Goal: Find specific page/section: Find specific page/section

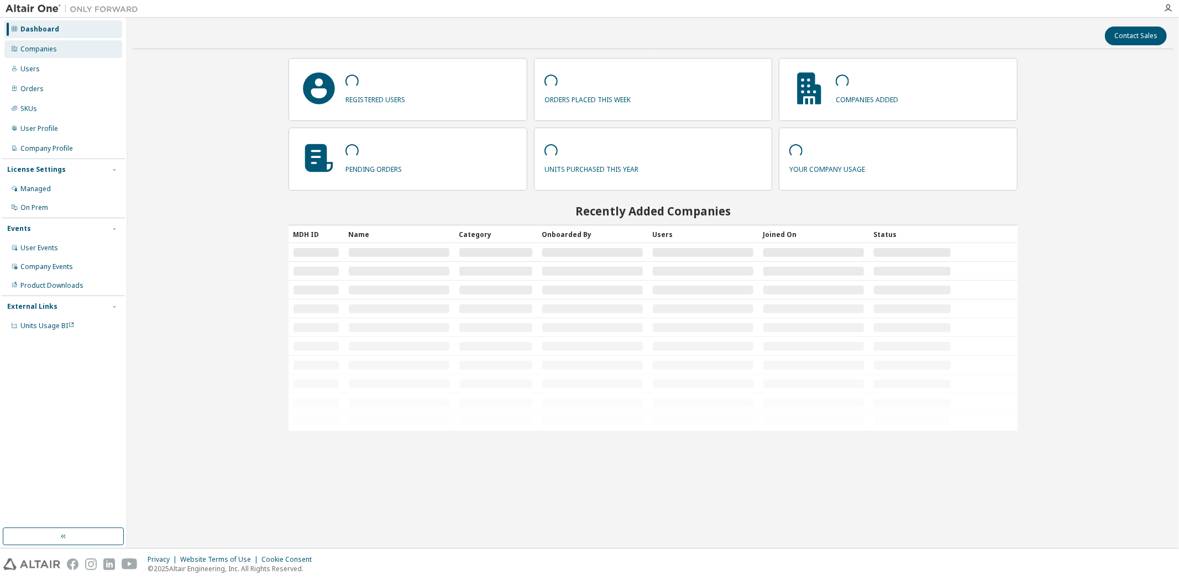
click at [40, 48] on div "Companies" at bounding box center [38, 49] width 36 height 9
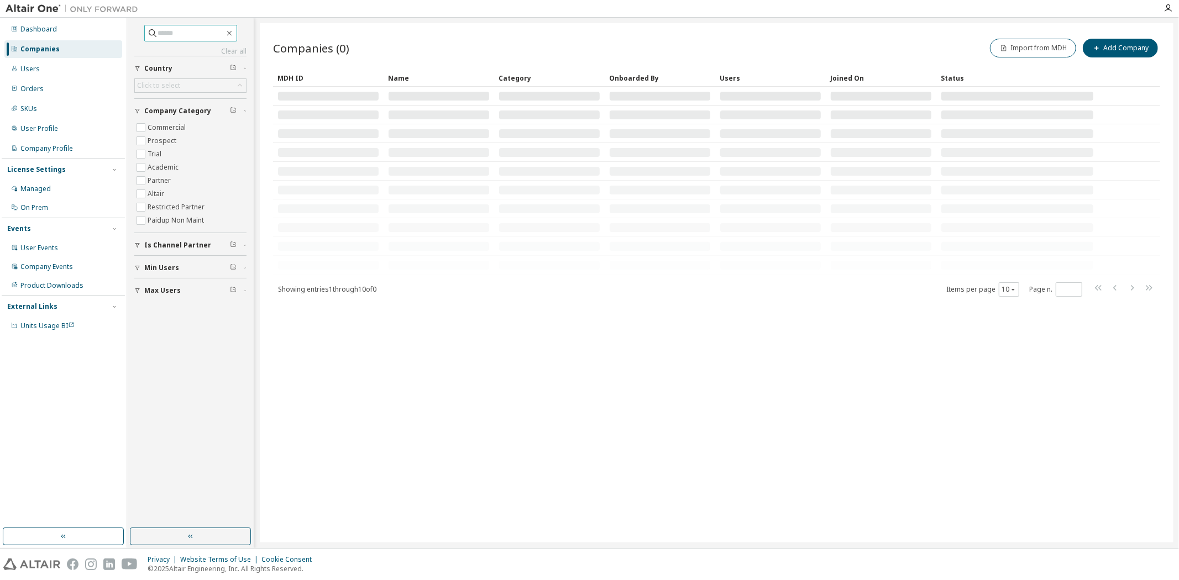
click at [163, 32] on input "text" at bounding box center [191, 33] width 66 height 11
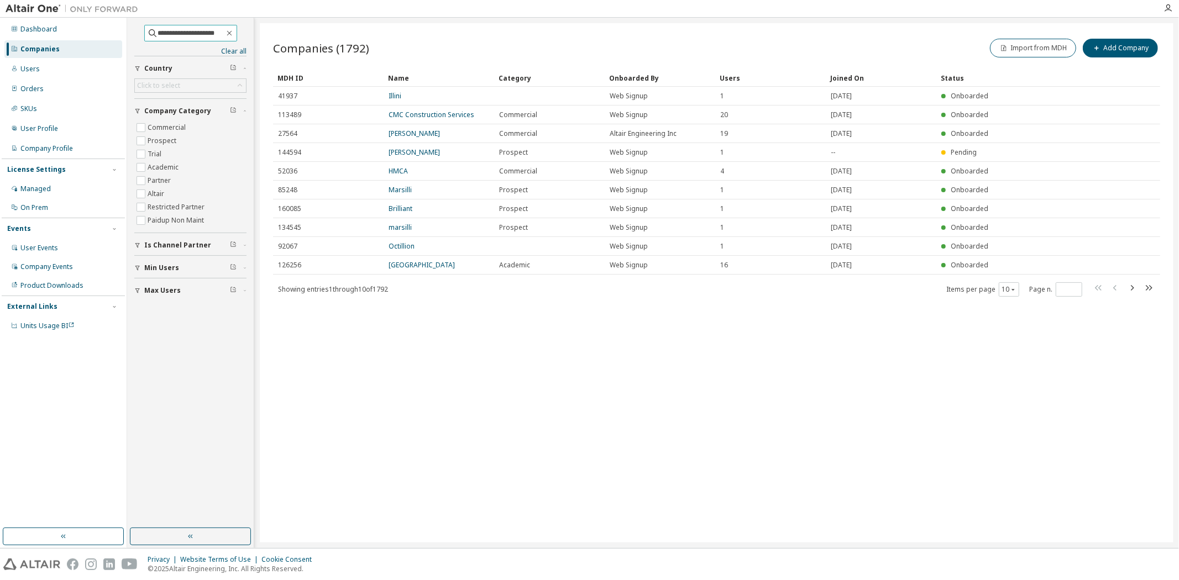
type input "**********"
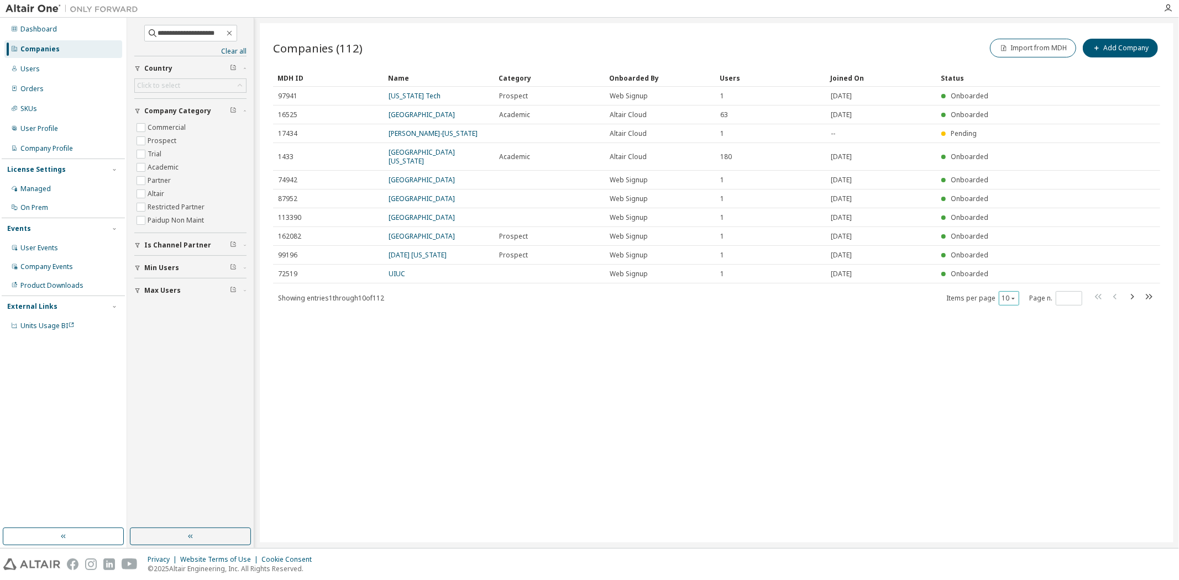
click at [1006, 297] on button "10" at bounding box center [1009, 298] width 15 height 9
click at [1018, 366] on div "100" at bounding box center [1043, 365] width 88 height 13
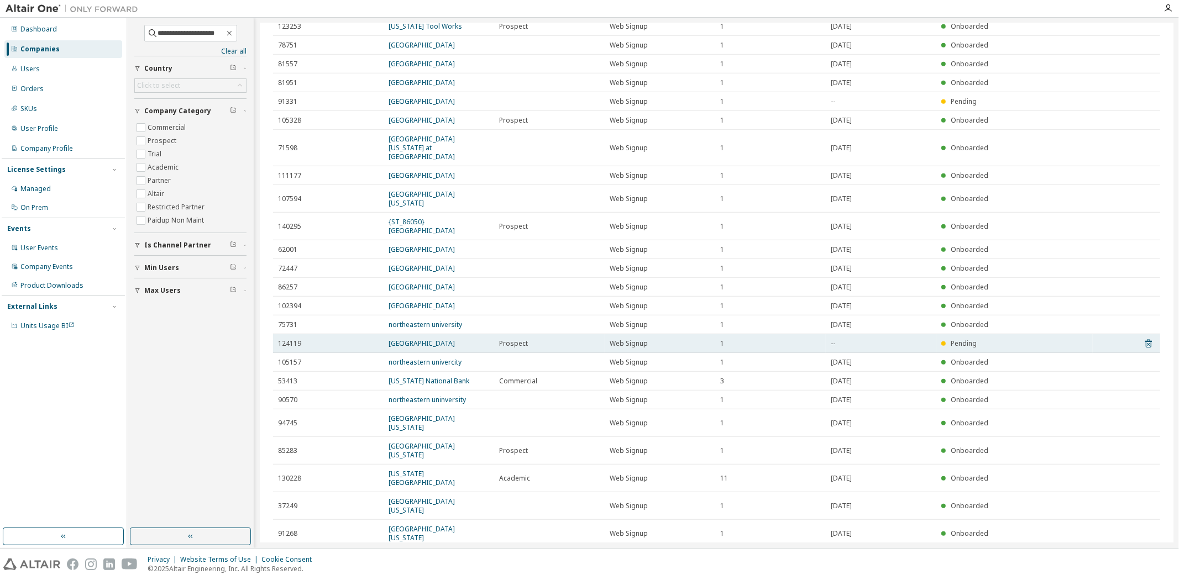
scroll to position [553, 0]
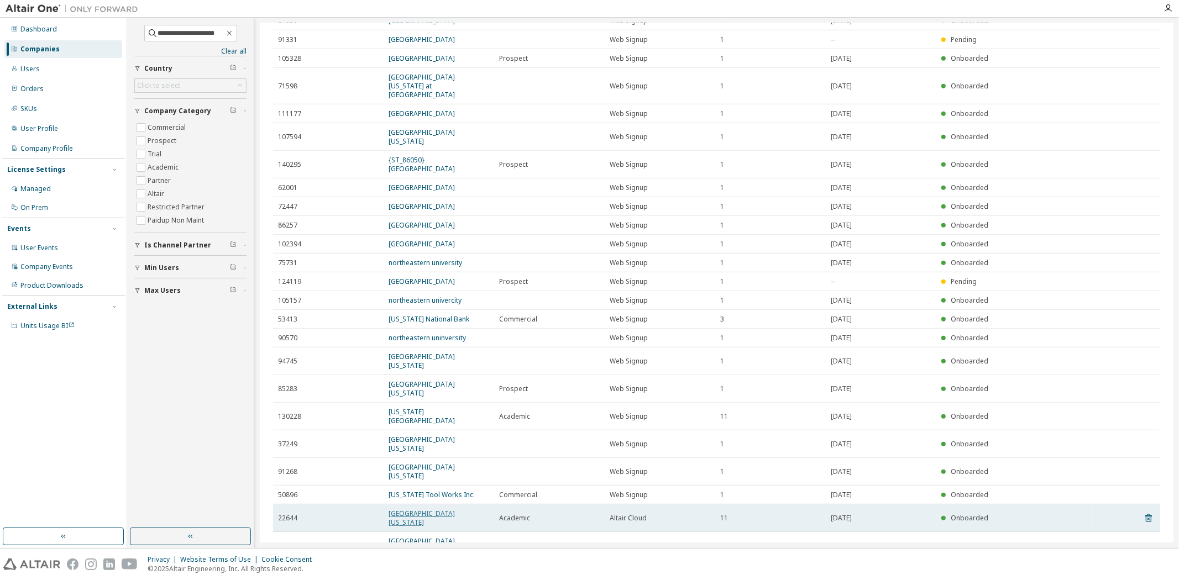
click at [441, 509] on link "[GEOGRAPHIC_DATA][US_STATE]" at bounding box center [422, 518] width 66 height 18
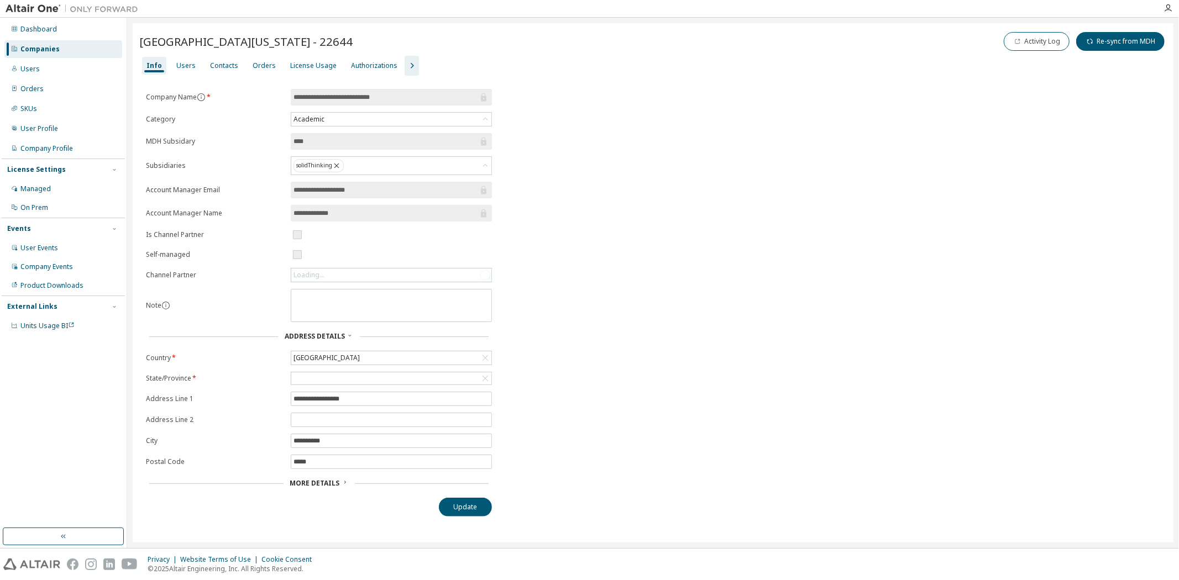
click at [405, 60] on icon "button" at bounding box center [411, 65] width 13 height 13
click at [179, 60] on div "Users" at bounding box center [186, 66] width 28 height 18
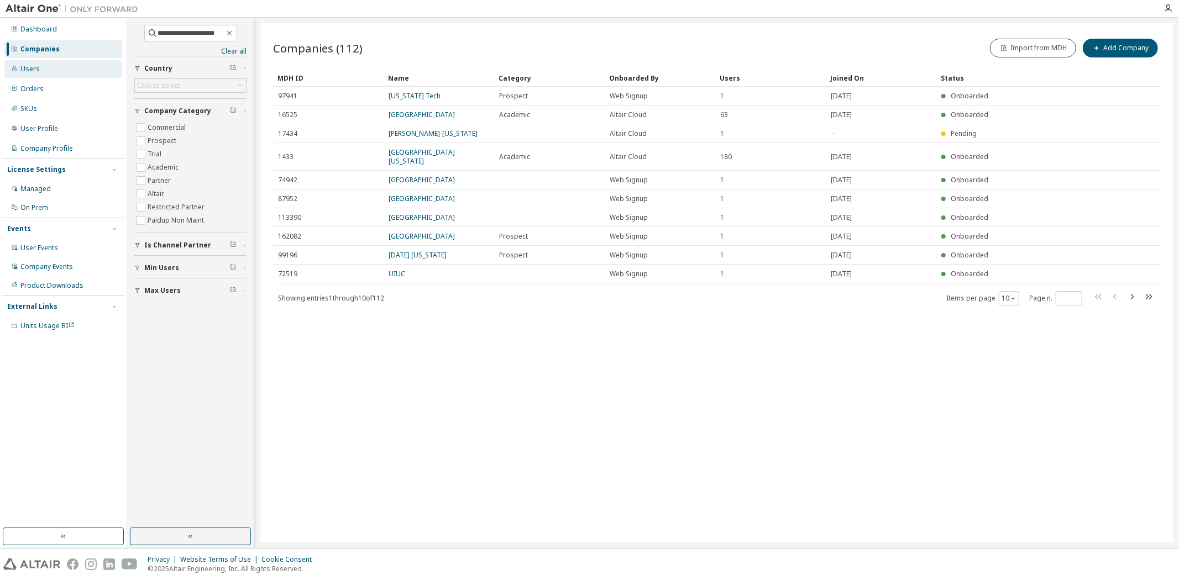
click at [44, 65] on div "Users" at bounding box center [63, 69] width 118 height 18
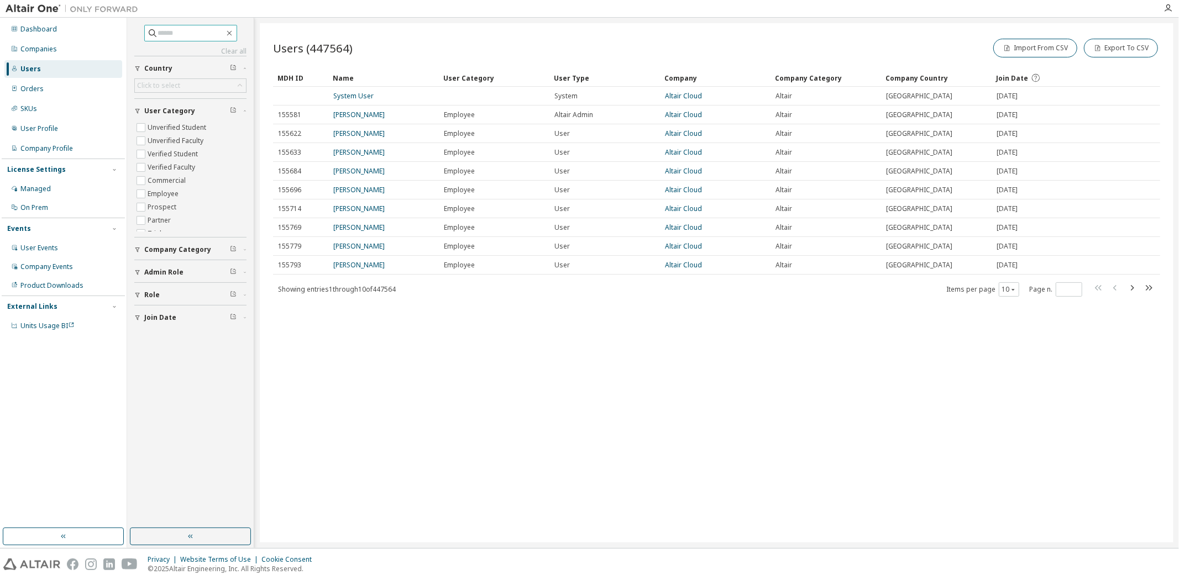
click at [180, 36] on input "text" at bounding box center [191, 33] width 66 height 11
type input "*********"
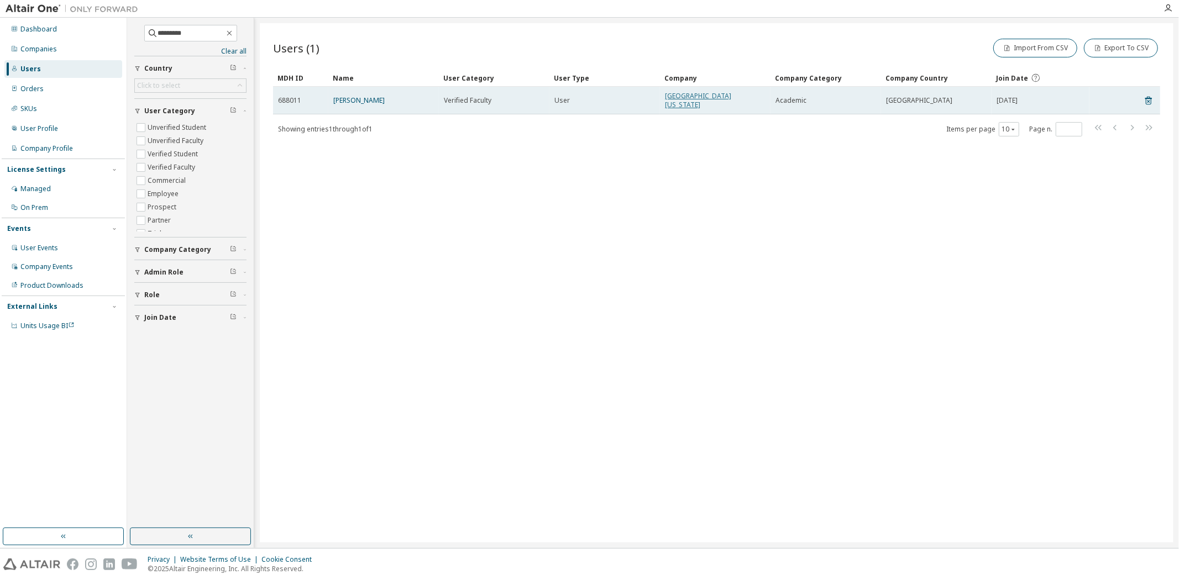
click at [716, 96] on link "[GEOGRAPHIC_DATA][US_STATE]" at bounding box center [698, 100] width 66 height 18
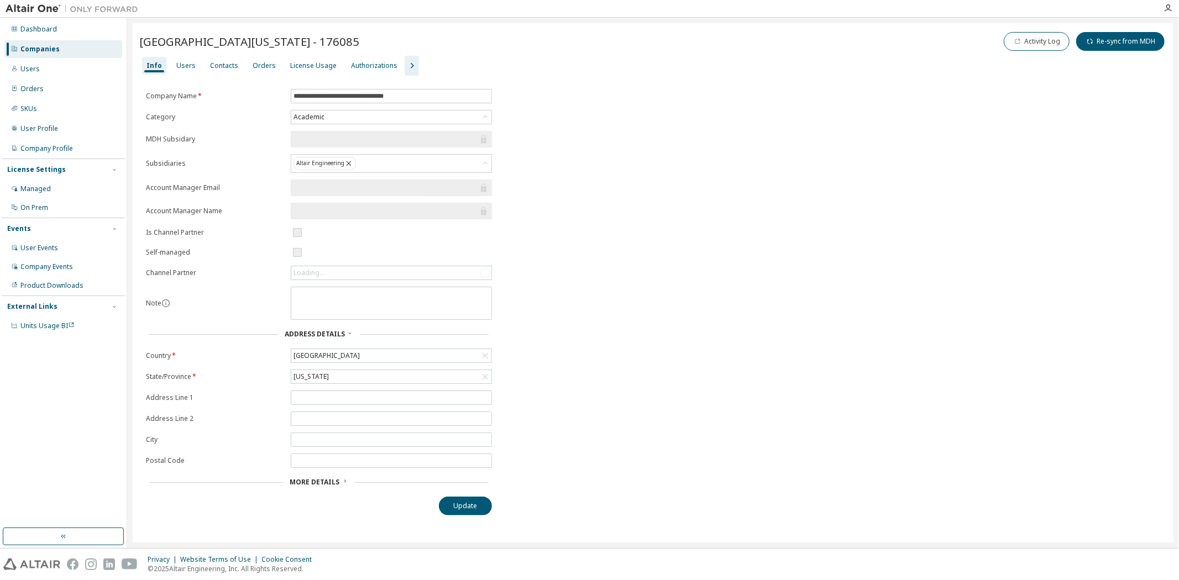
click at [405, 63] on icon "button" at bounding box center [411, 65] width 13 height 13
click at [192, 59] on div "Users" at bounding box center [186, 66] width 28 height 18
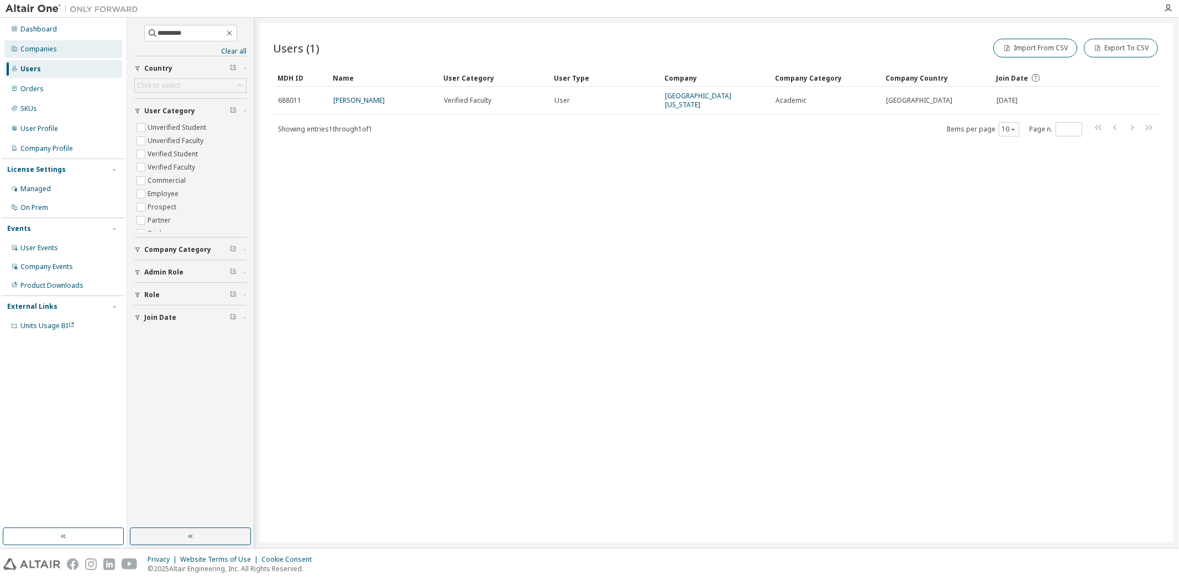
click at [50, 54] on div "Companies" at bounding box center [63, 49] width 118 height 18
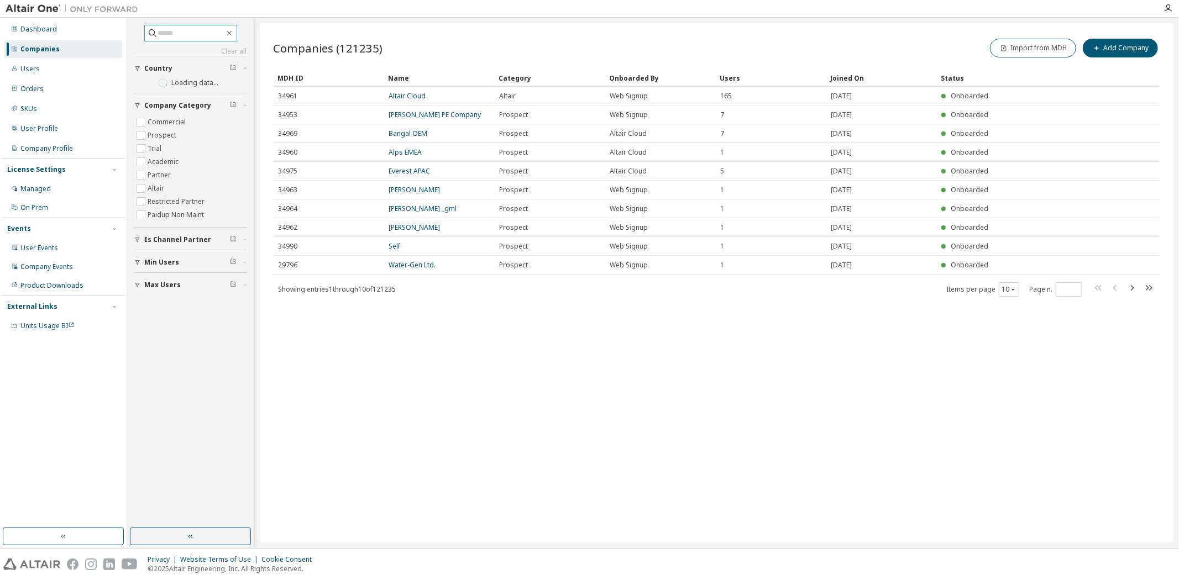
click at [170, 34] on input "text" at bounding box center [191, 33] width 66 height 11
type input "**********"
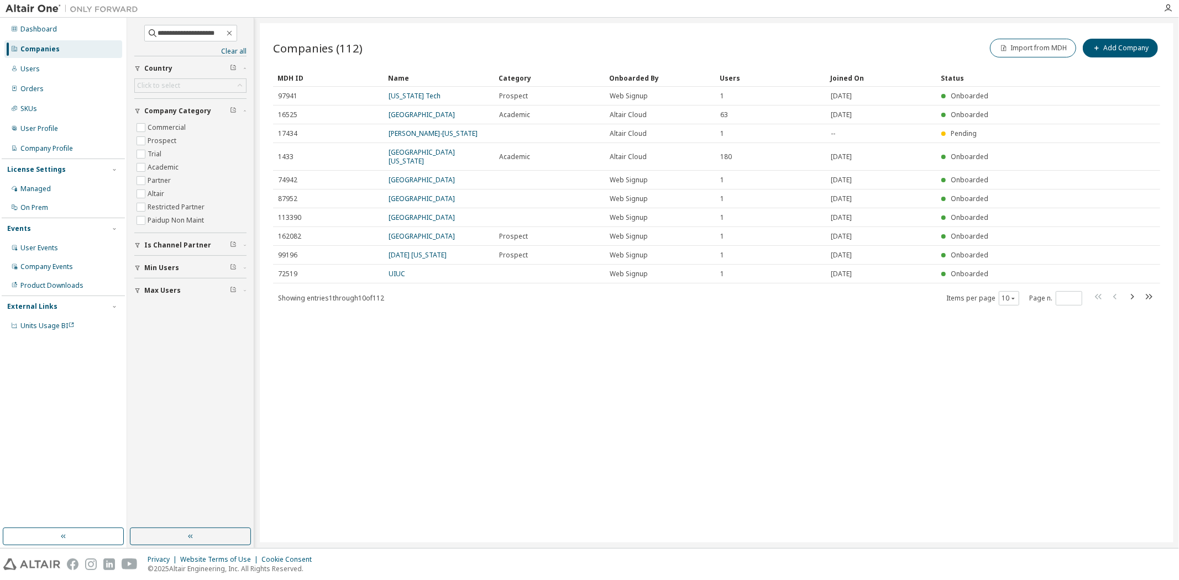
click at [725, 80] on div "Users" at bounding box center [771, 78] width 102 height 18
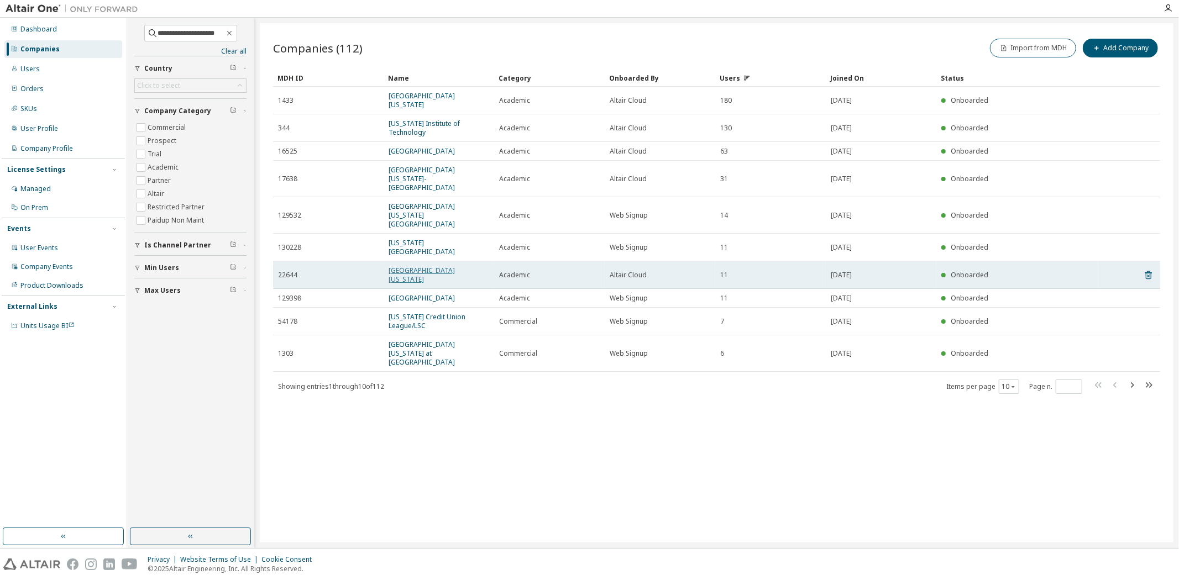
click at [424, 266] on link "[GEOGRAPHIC_DATA][US_STATE]" at bounding box center [422, 275] width 66 height 18
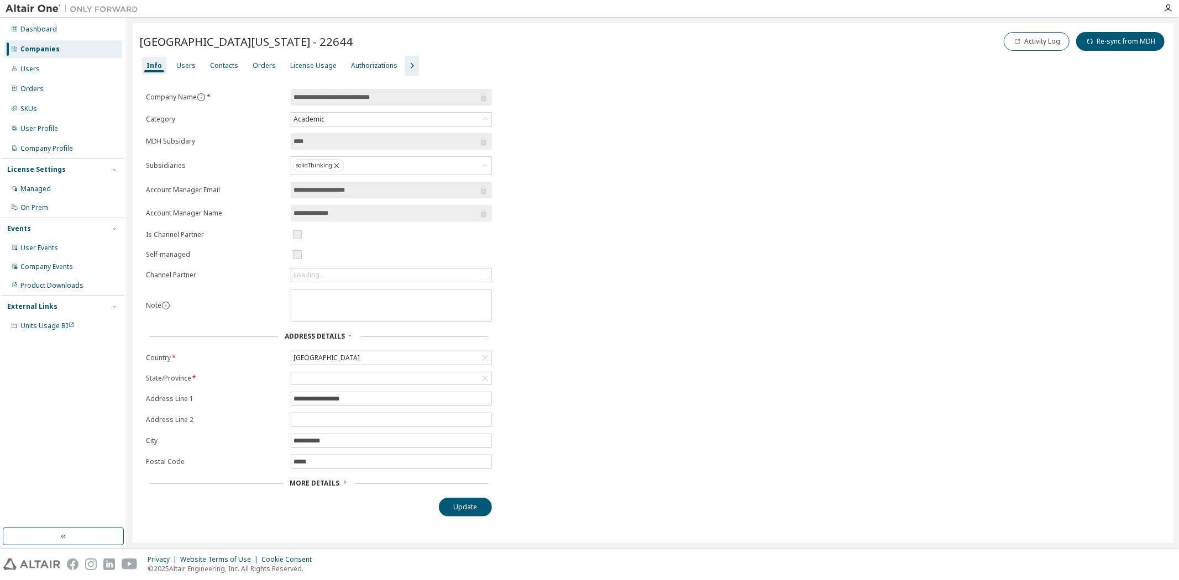
click at [295, 41] on span "[GEOGRAPHIC_DATA][US_STATE] - 22644" at bounding box center [245, 41] width 213 height 15
copy span "22644"
click at [315, 73] on div "License Usage" at bounding box center [313, 66] width 55 height 18
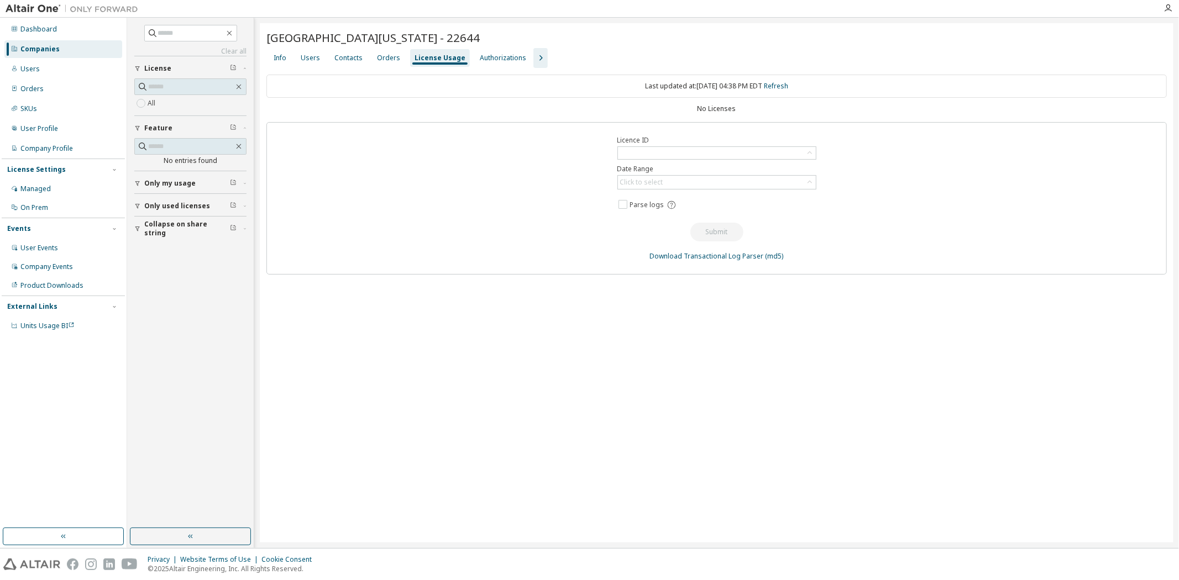
click at [534, 61] on icon "button" at bounding box center [540, 57] width 13 height 13
click at [566, 58] on div "License Priority" at bounding box center [565, 58] width 48 height 9
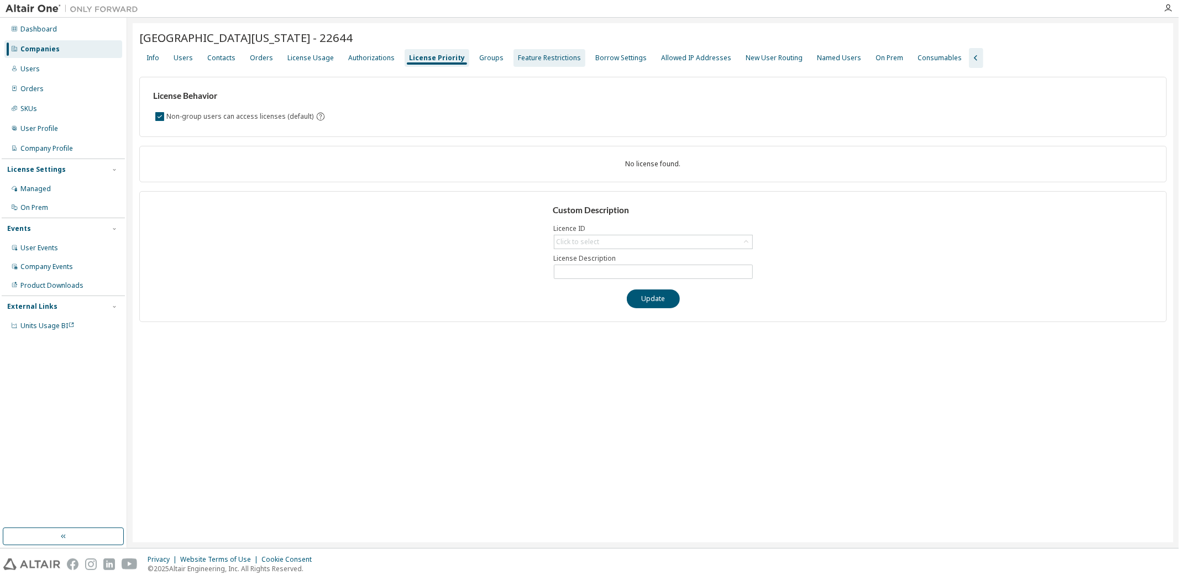
click at [554, 65] on div "Feature Restrictions" at bounding box center [550, 58] width 72 height 18
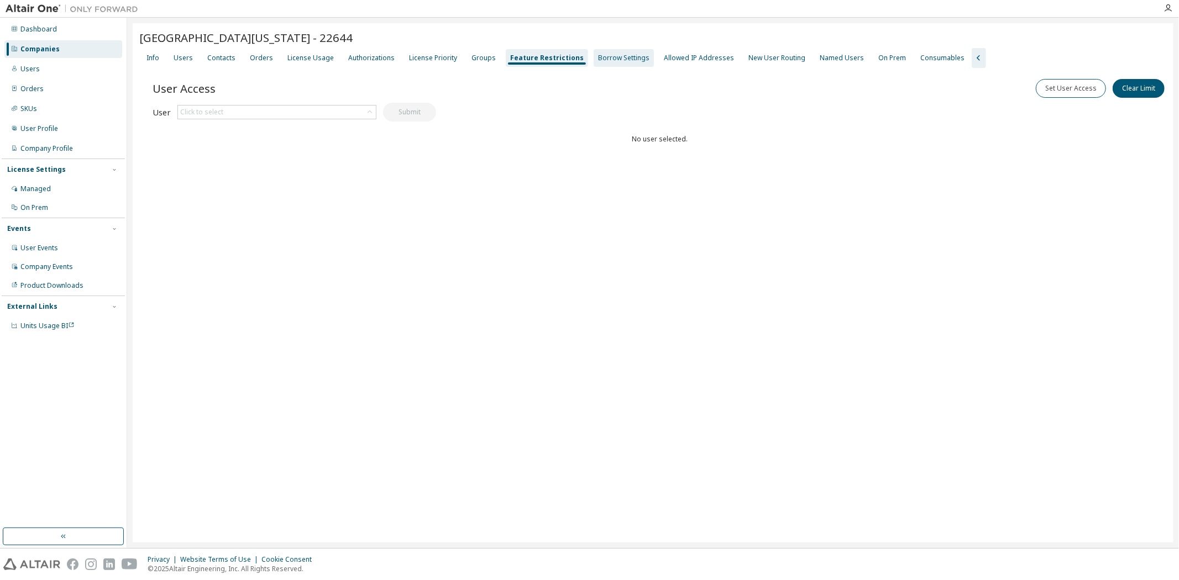
click at [598, 59] on div "Borrow Settings" at bounding box center [623, 58] width 51 height 9
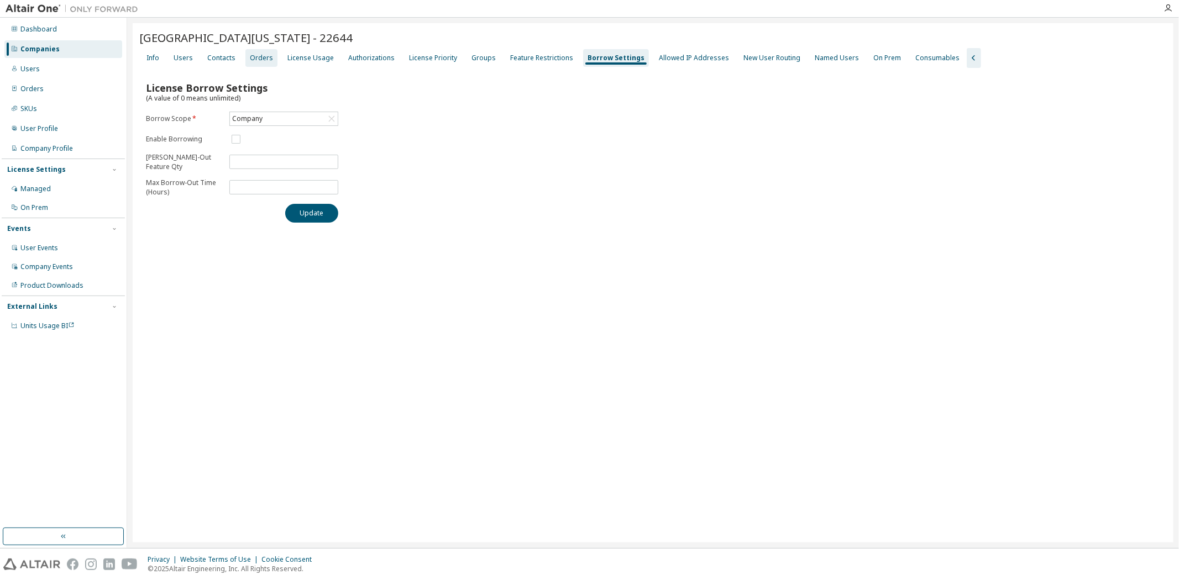
click at [269, 60] on div "Orders" at bounding box center [261, 58] width 32 height 18
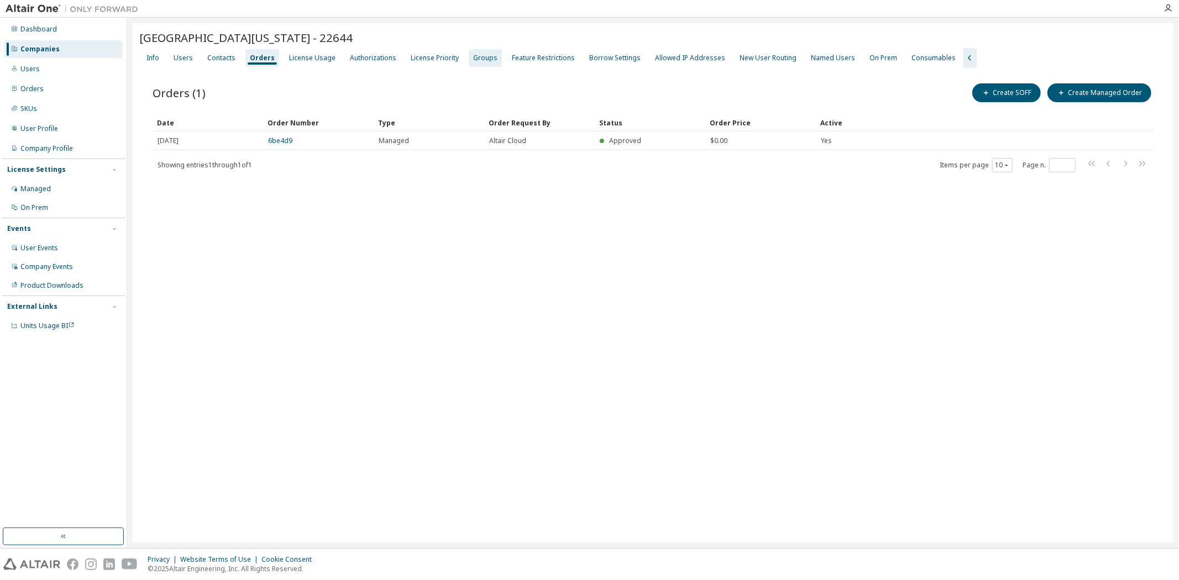
click at [474, 57] on div "Groups" at bounding box center [485, 58] width 24 height 9
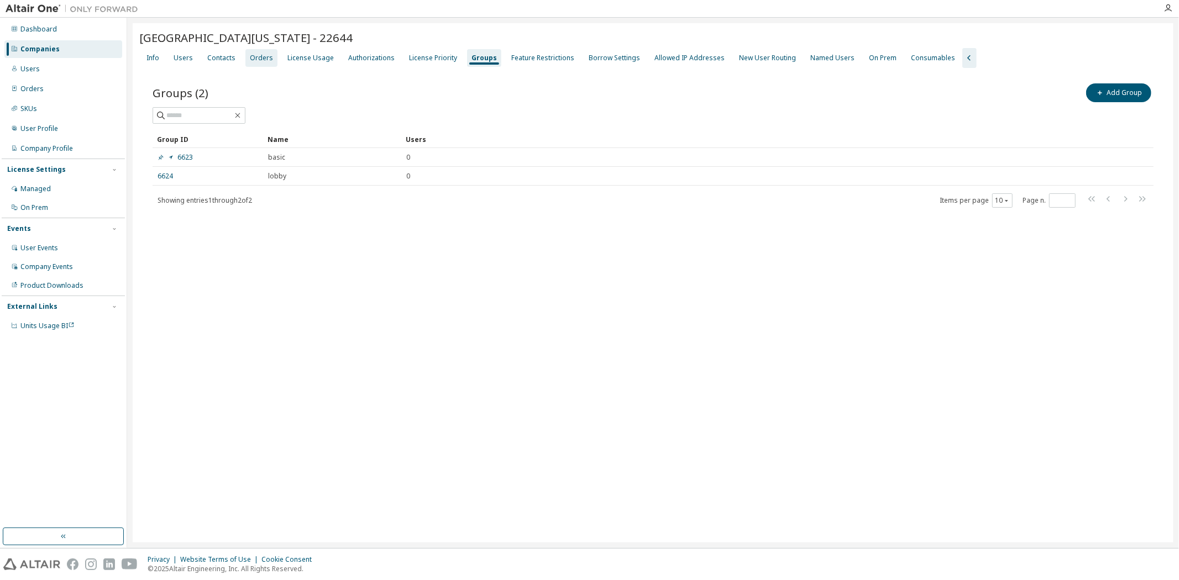
click at [253, 56] on div "Orders" at bounding box center [261, 58] width 23 height 9
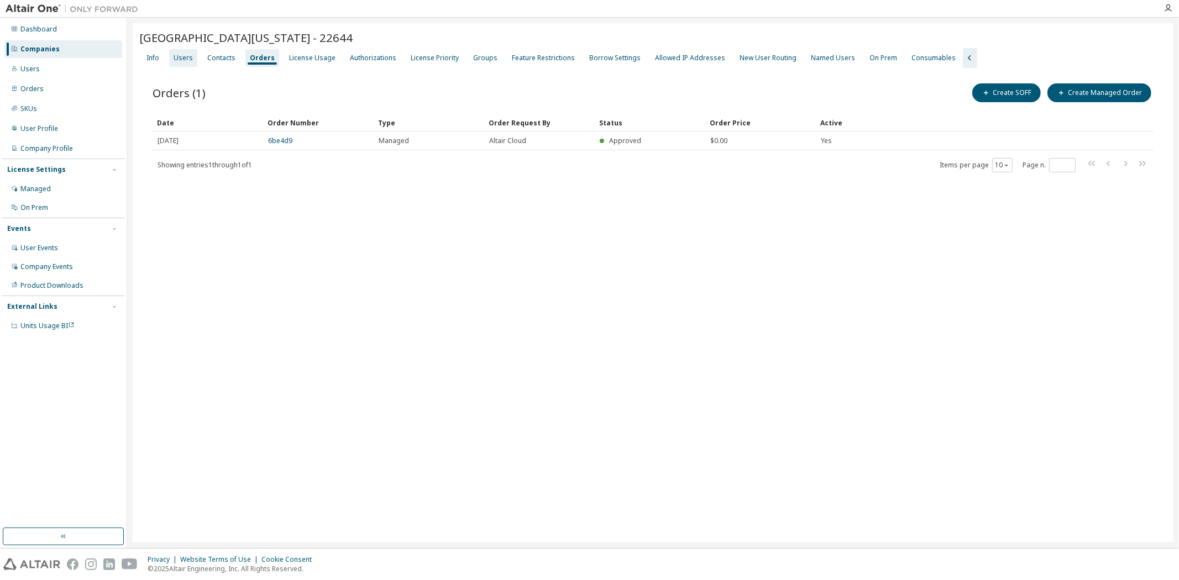
click at [190, 59] on div "Users" at bounding box center [183, 58] width 19 height 9
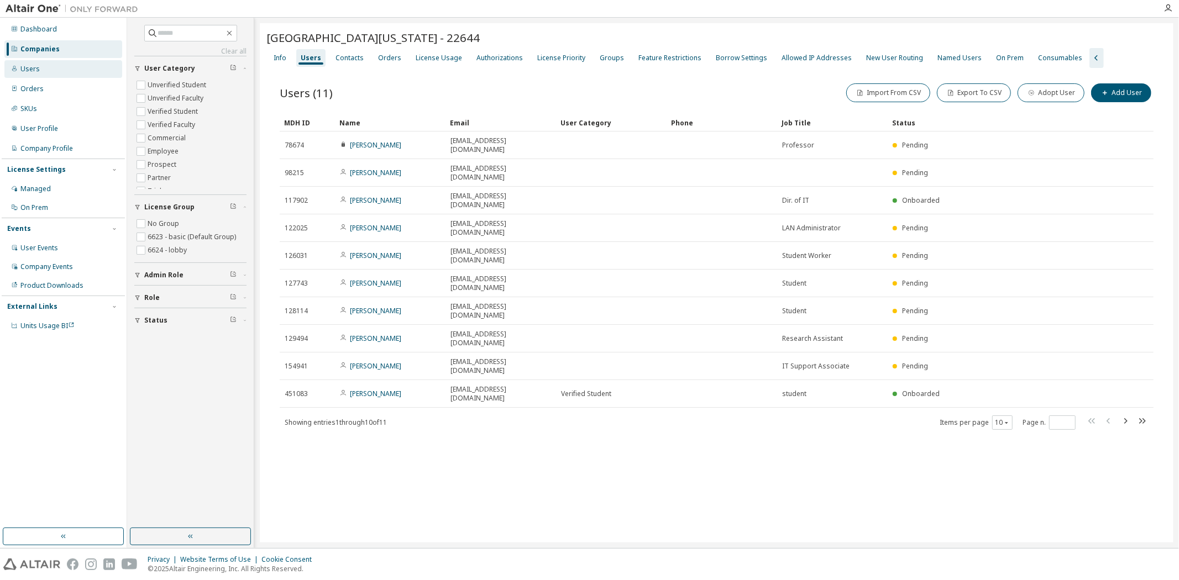
click at [32, 65] on div "Users" at bounding box center [29, 69] width 19 height 9
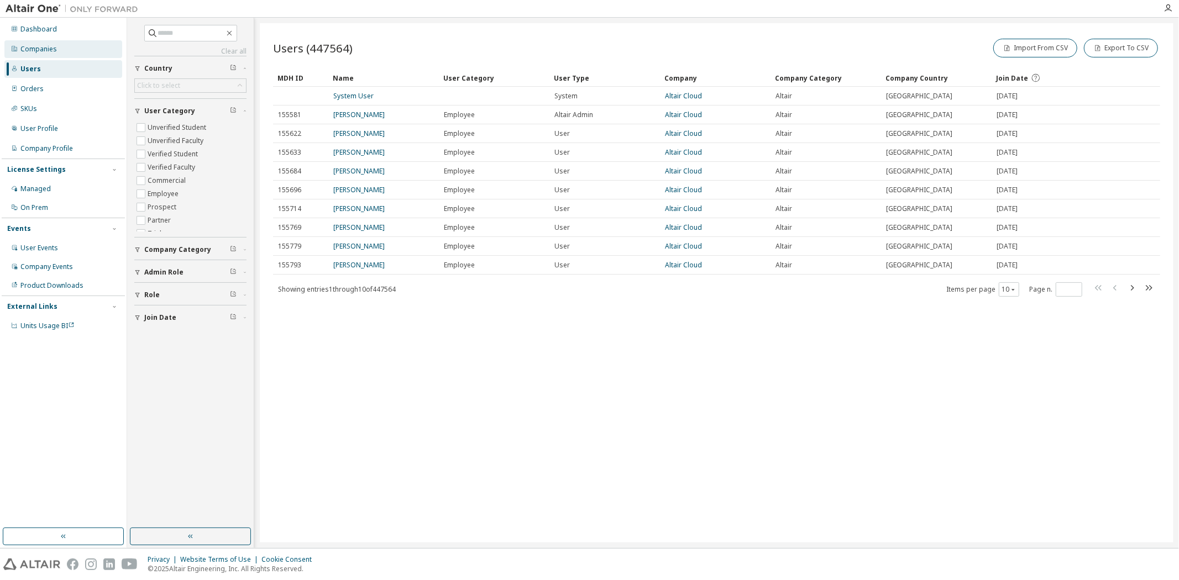
click at [53, 53] on div "Companies" at bounding box center [38, 49] width 36 height 9
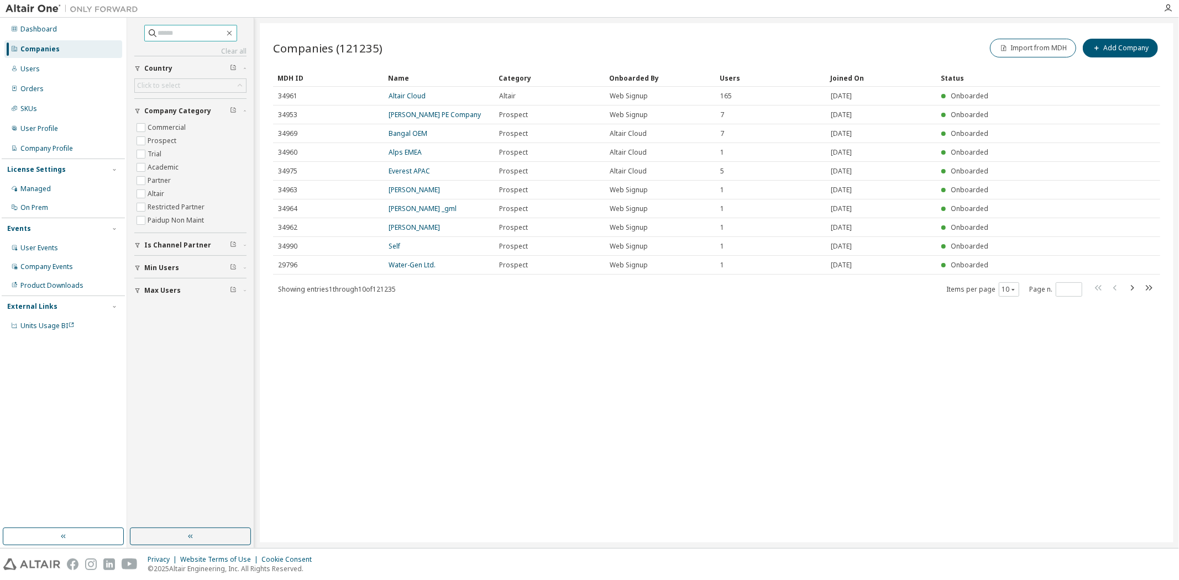
click at [205, 29] on input "text" at bounding box center [191, 33] width 66 height 11
type input "**********"
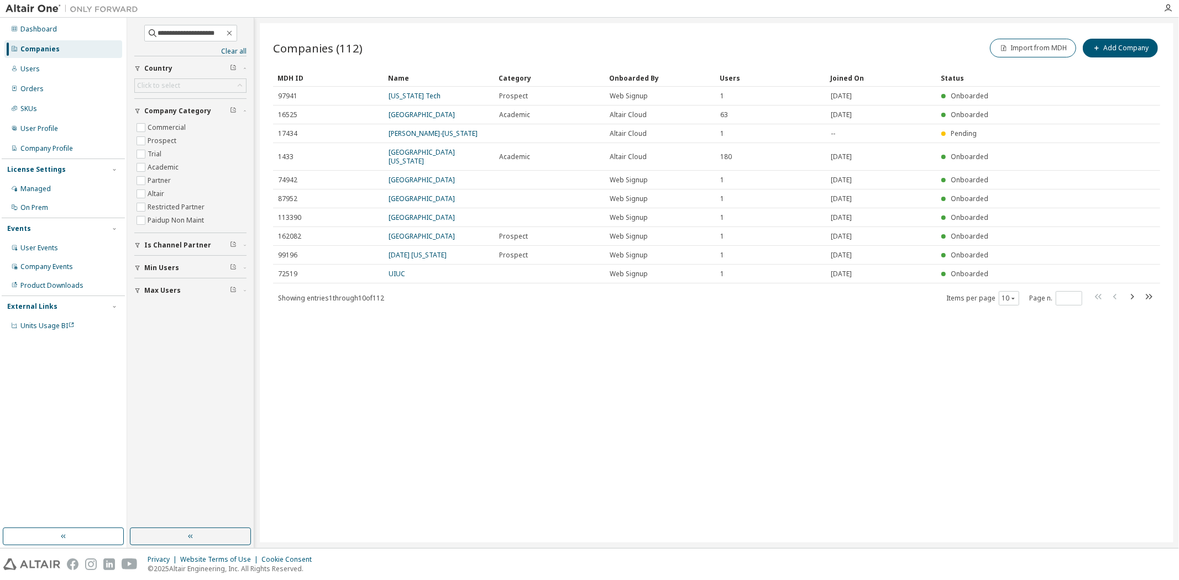
click at [736, 79] on div "Users" at bounding box center [771, 78] width 102 height 18
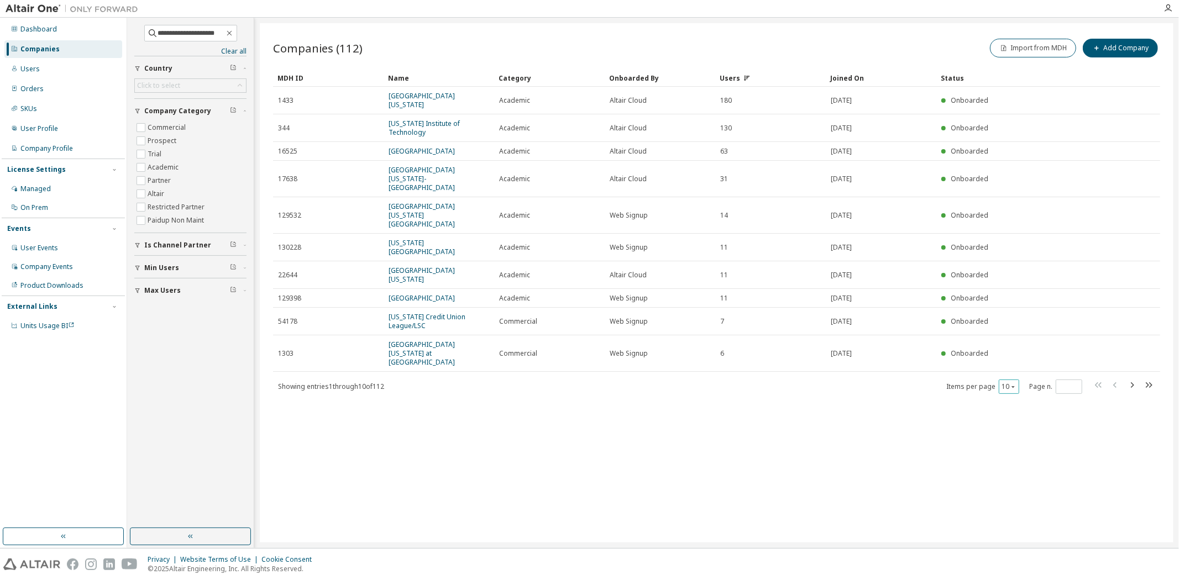
click at [1013, 384] on icon "button" at bounding box center [1013, 387] width 7 height 7
click at [1018, 378] on div "100" at bounding box center [1043, 384] width 88 height 13
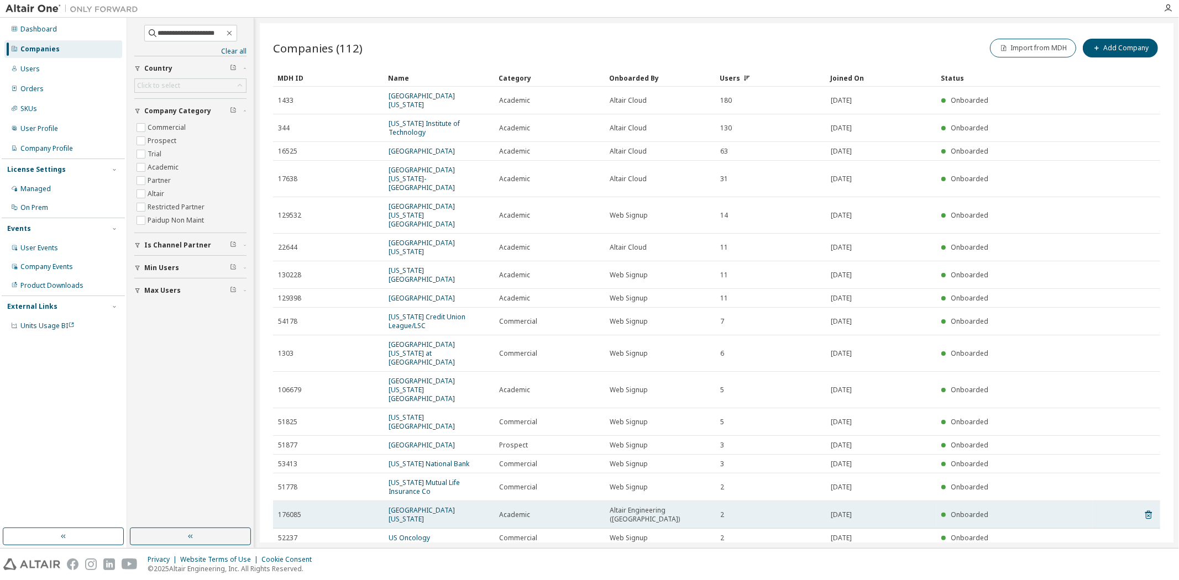
click at [651, 506] on span "Altair Engineering ([GEOGRAPHIC_DATA])" at bounding box center [660, 515] width 101 height 18
click at [455, 506] on link "[GEOGRAPHIC_DATA][US_STATE]" at bounding box center [422, 515] width 66 height 18
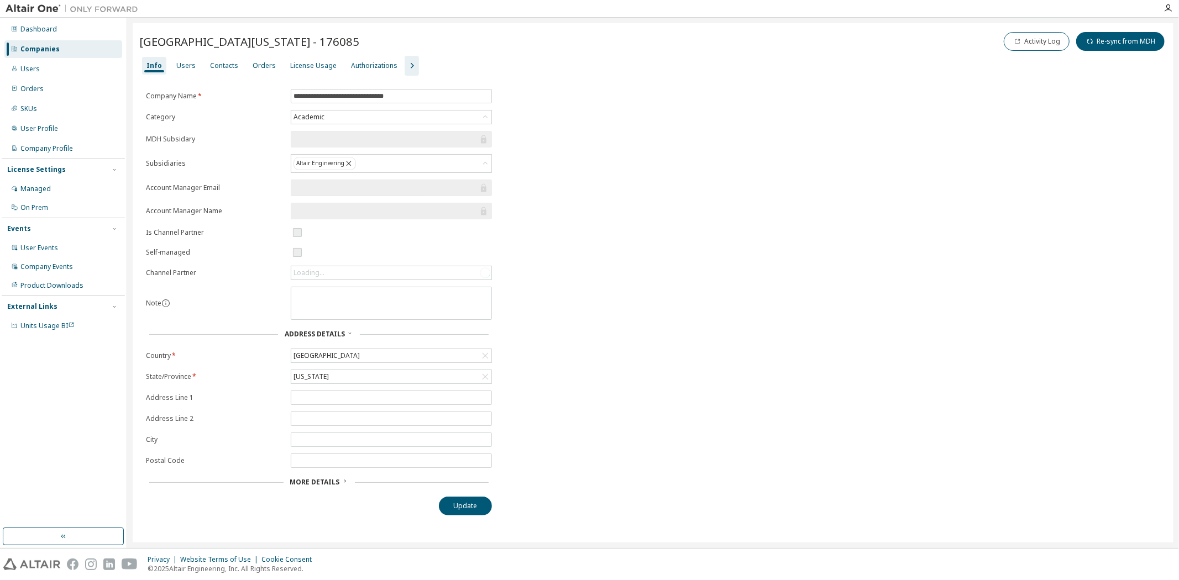
click at [405, 65] on icon "button" at bounding box center [411, 65] width 13 height 13
click at [335, 40] on span "[GEOGRAPHIC_DATA][US_STATE] - 176085" at bounding box center [249, 41] width 220 height 15
